Goal: Task Accomplishment & Management: Manage account settings

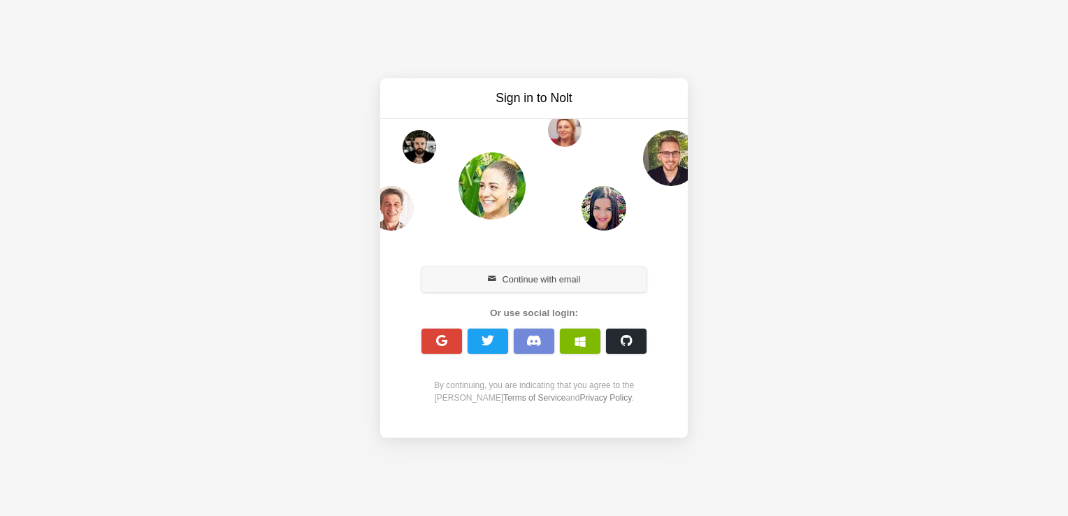
click at [548, 277] on button "Continue with email" at bounding box center [533, 279] width 225 height 25
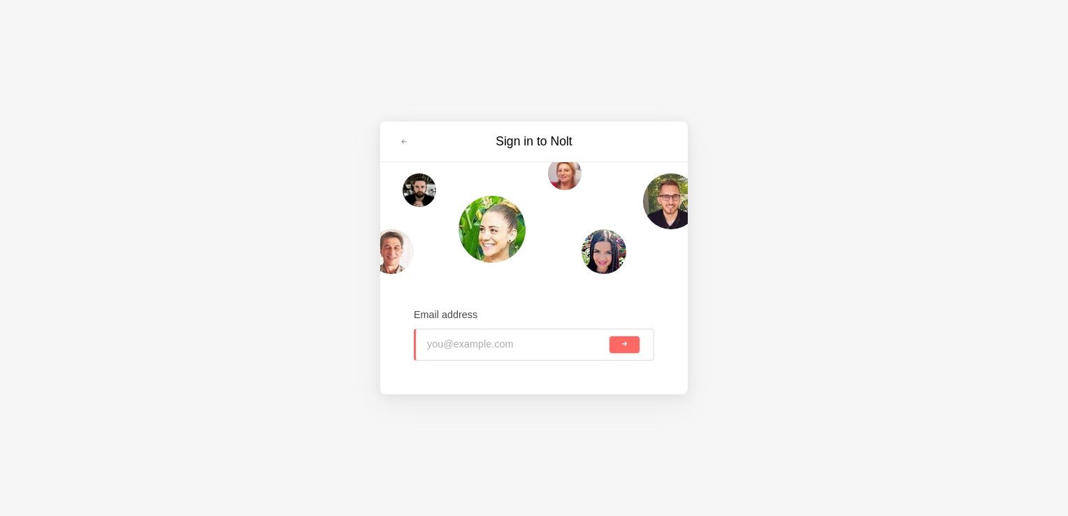
click at [524, 341] on input "email" at bounding box center [517, 344] width 180 height 31
type input "[EMAIL_ADDRESS][PERSON_NAME][DOMAIN_NAME]"
click at [609, 336] on button "submit" at bounding box center [624, 344] width 30 height 17
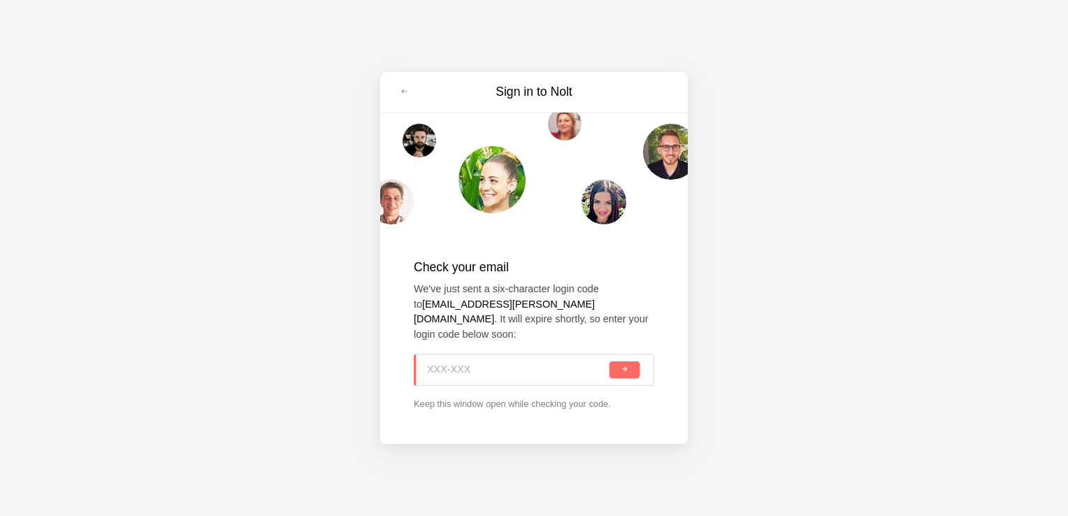
paste input "HCS-QMY"
type input "HCS-QMY"
click at [621, 365] on span "submit" at bounding box center [624, 369] width 8 height 8
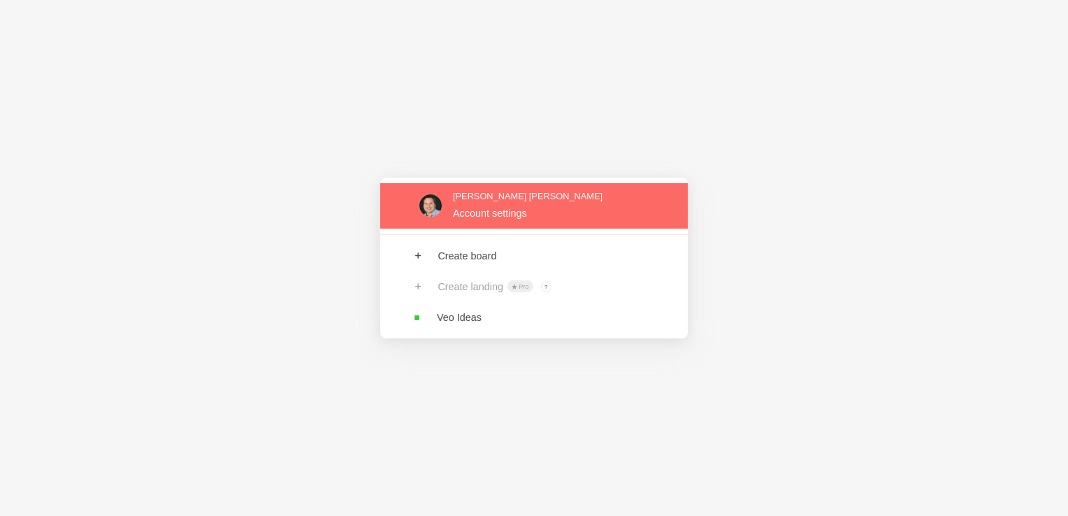
click at [469, 217] on link at bounding box center [533, 205] width 307 height 45
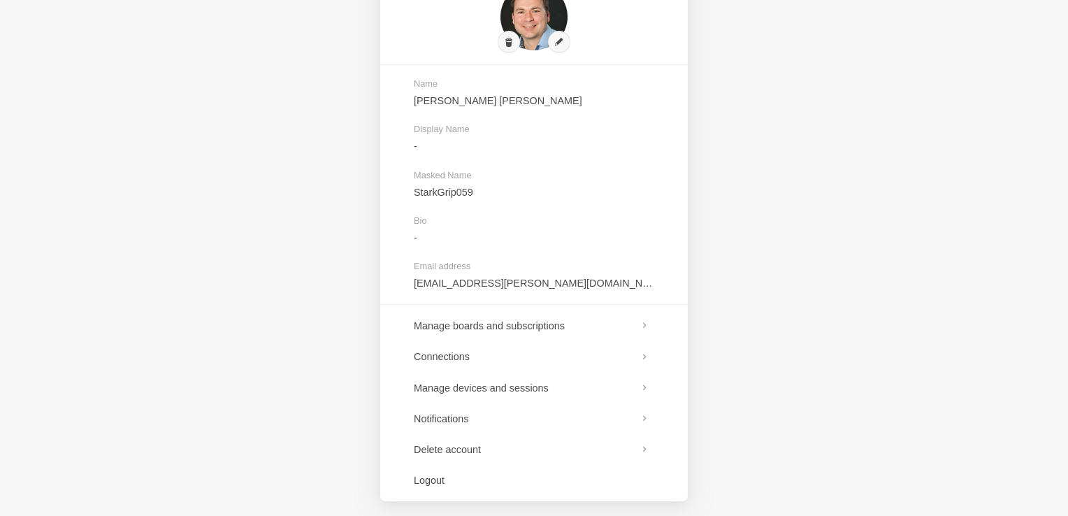
scroll to position [94, 0]
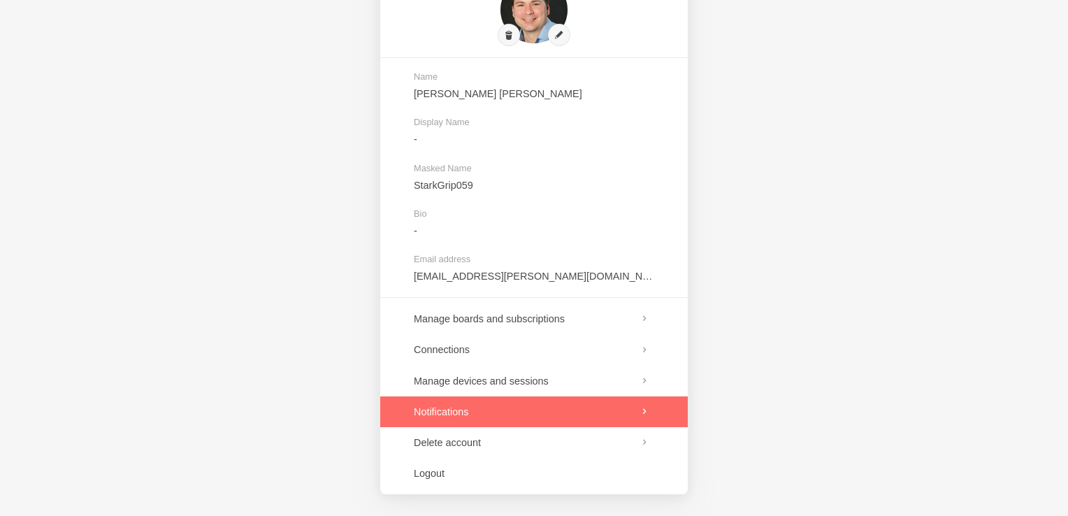
click at [645, 412] on link at bounding box center [533, 411] width 307 height 31
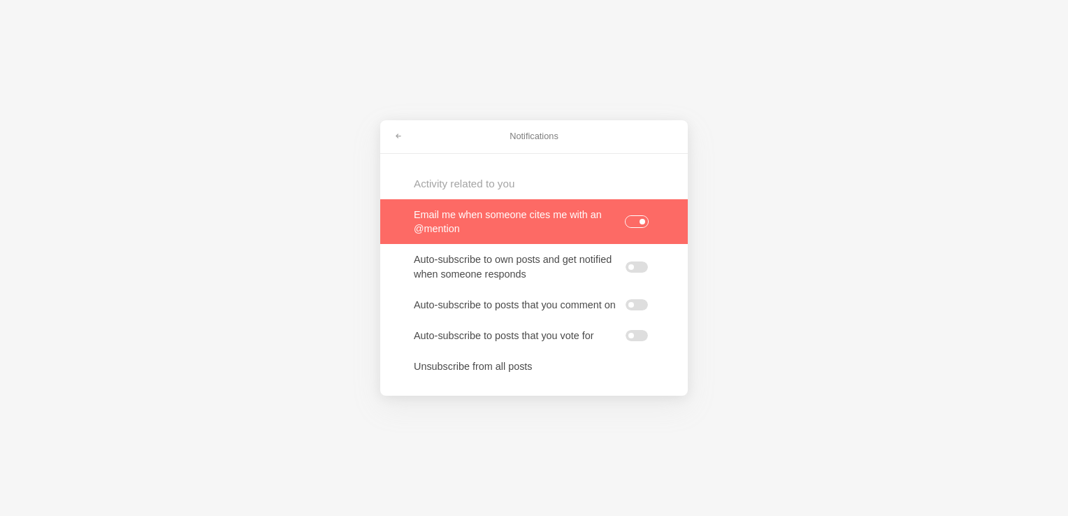
click at [646, 221] on label at bounding box center [636, 221] width 22 height 11
click at [0, 0] on input "checkbox" at bounding box center [0, 0] width 0 height 0
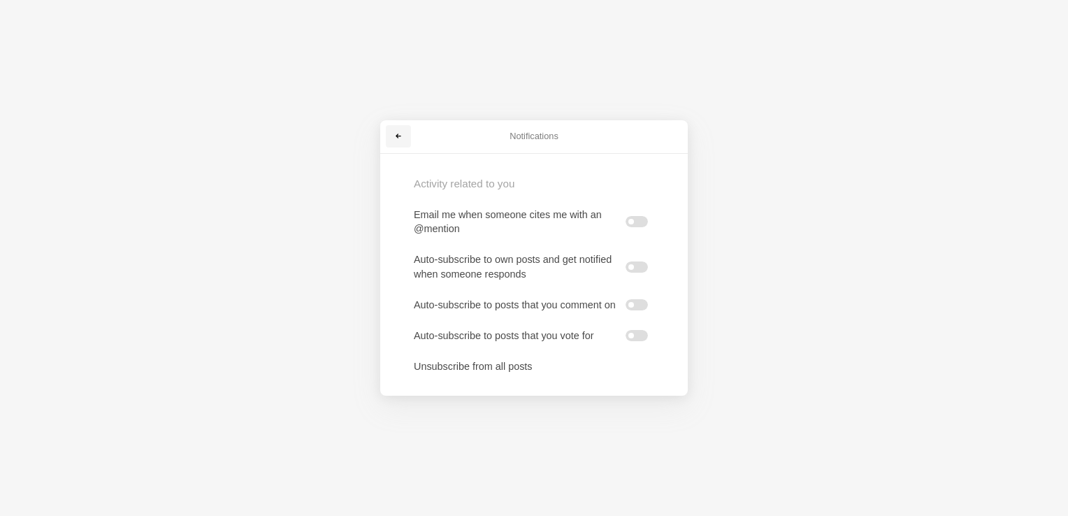
click at [393, 136] on link at bounding box center [398, 136] width 25 height 22
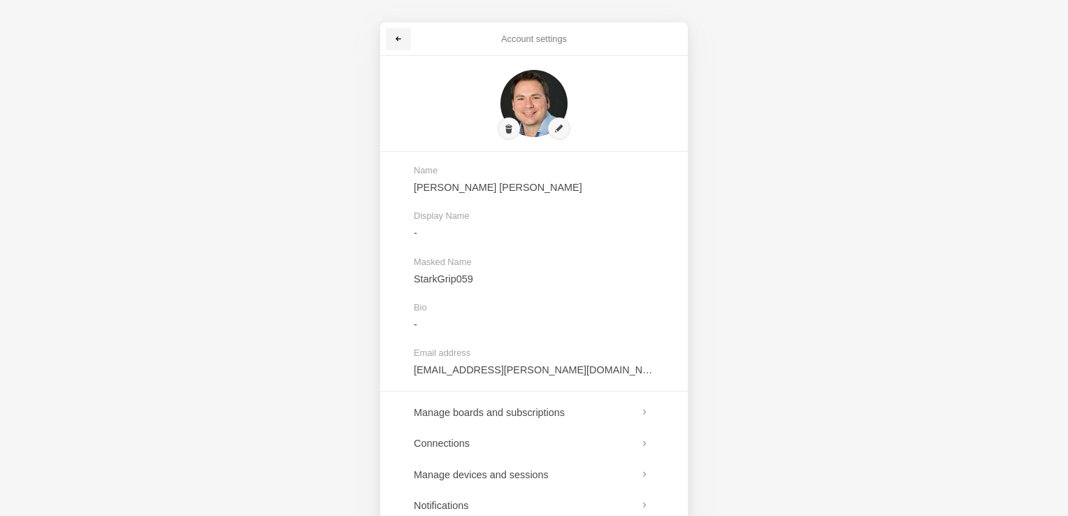
click at [397, 29] on link at bounding box center [398, 39] width 25 height 22
